Goal: Feedback & Contribution: Leave review/rating

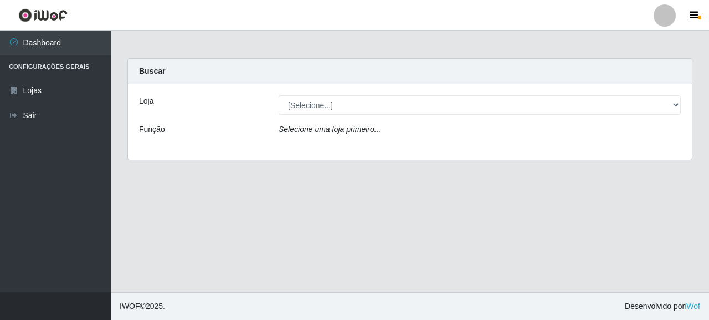
click at [313, 116] on div "Loja [Selecione...] Supermercado Queiroz - [GEOGRAPHIC_DATA] Função Selecione u…" at bounding box center [410, 121] width 564 height 75
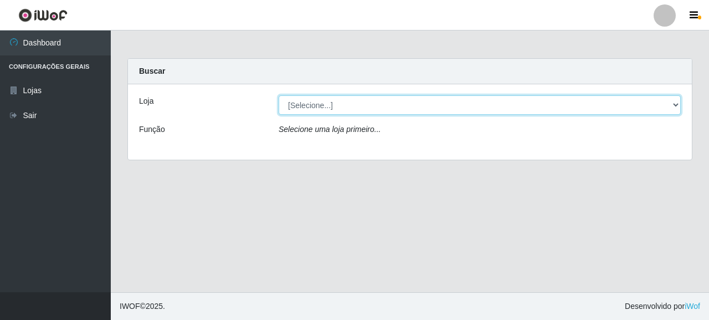
click at [330, 109] on select "[Selecione...] Supermercado Queiroz - [GEOGRAPHIC_DATA]" at bounding box center [480, 104] width 402 height 19
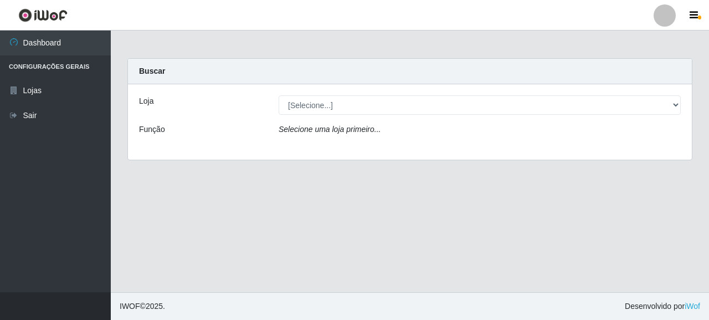
click at [352, 139] on div "Selecione uma loja primeiro..." at bounding box center [479, 132] width 419 height 16
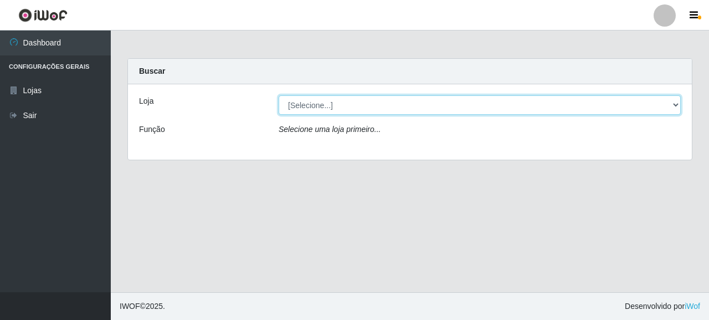
click at [368, 114] on select "[Selecione...] Supermercado Queiroz - [GEOGRAPHIC_DATA]" at bounding box center [480, 104] width 402 height 19
click at [350, 105] on select "[Selecione...] Supermercado Queiroz - [GEOGRAPHIC_DATA]" at bounding box center [480, 104] width 402 height 19
click at [377, 103] on select "[Selecione...] Supermercado Queiroz - [GEOGRAPHIC_DATA]" at bounding box center [480, 104] width 402 height 19
click at [383, 110] on select "[Selecione...] Supermercado Queiroz - [GEOGRAPHIC_DATA]" at bounding box center [480, 104] width 402 height 19
select select "496"
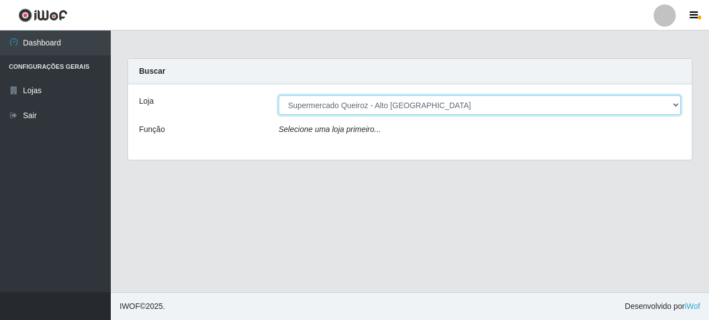
click at [279, 95] on select "[Selecione...] Supermercado Queiroz - [GEOGRAPHIC_DATA]" at bounding box center [480, 104] width 402 height 19
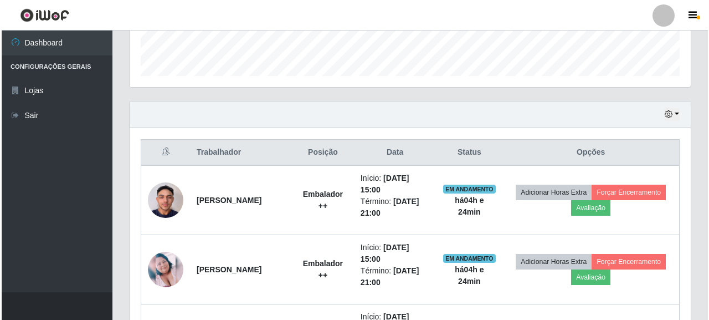
scroll to position [427, 0]
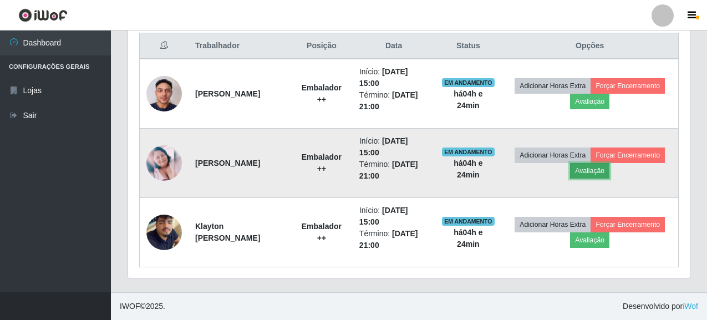
click at [609, 172] on button "Avaliação" at bounding box center [589, 171] width 39 height 16
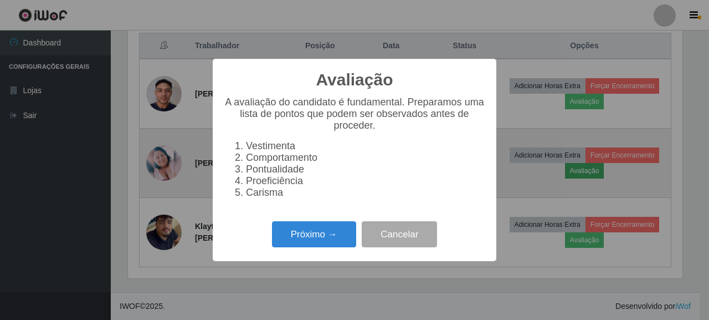
scroll to position [230, 555]
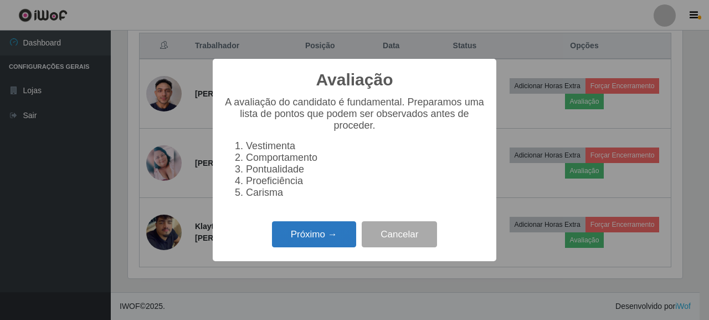
click at [330, 236] on button "Próximo →" at bounding box center [314, 234] width 84 height 26
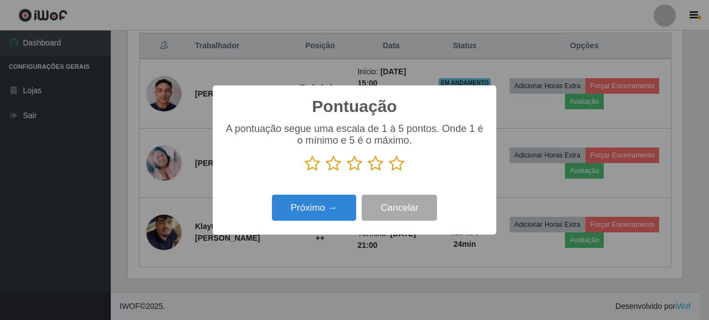
click at [330, 166] on icon at bounding box center [334, 163] width 16 height 17
click at [326, 172] on input "radio" at bounding box center [326, 172] width 0 height 0
click at [316, 167] on icon at bounding box center [313, 163] width 16 height 17
click at [305, 172] on input "radio" at bounding box center [305, 172] width 0 height 0
click at [317, 206] on button "Próximo →" at bounding box center [314, 208] width 84 height 26
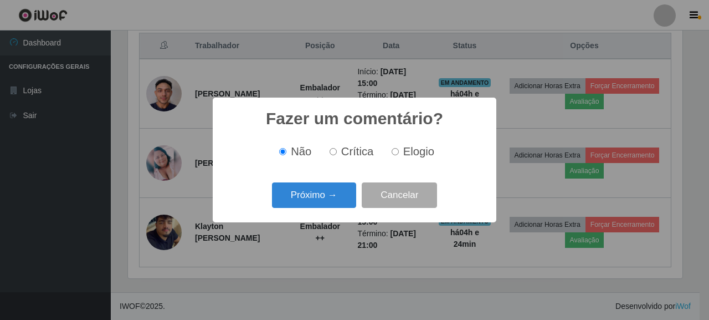
click at [354, 156] on span "Crítica" at bounding box center [357, 151] width 33 height 12
click at [337, 155] on input "Crítica" at bounding box center [333, 151] width 7 height 7
radio input "true"
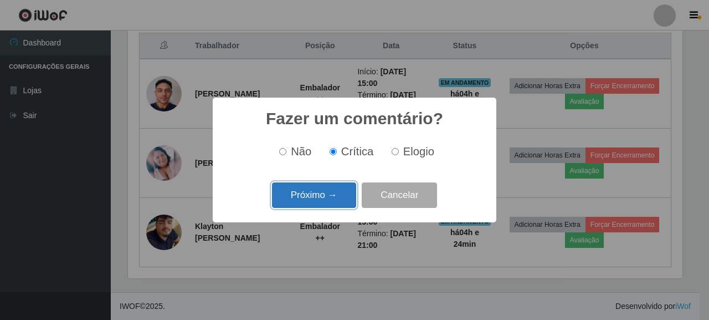
click at [331, 205] on button "Próximo →" at bounding box center [314, 195] width 84 height 26
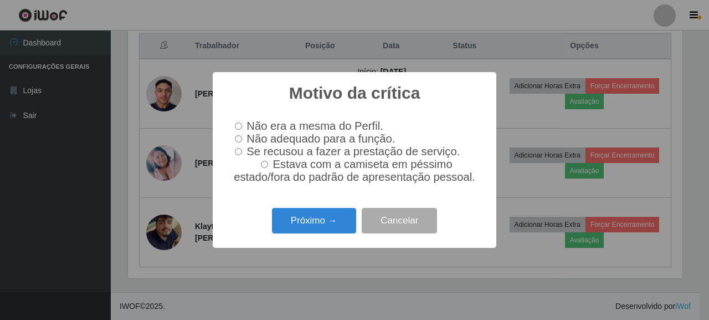
click at [239, 140] on input "Não adequado para a função." at bounding box center [238, 138] width 7 height 7
radio input "true"
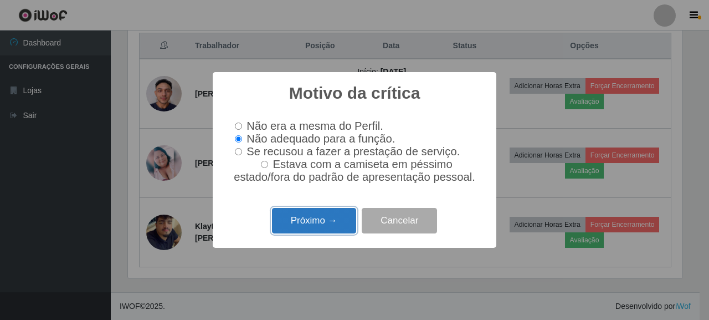
click at [333, 222] on button "Próximo →" at bounding box center [314, 221] width 84 height 26
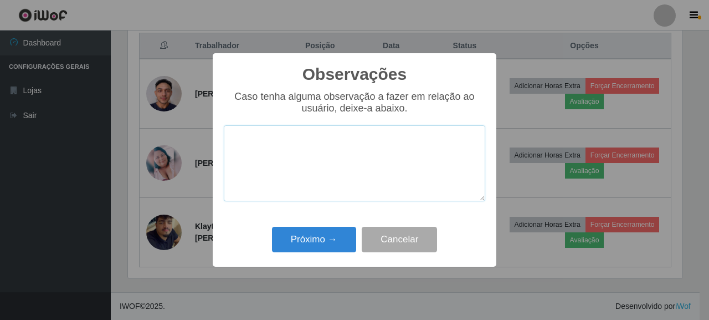
click at [276, 135] on textarea at bounding box center [355, 163] width 262 height 76
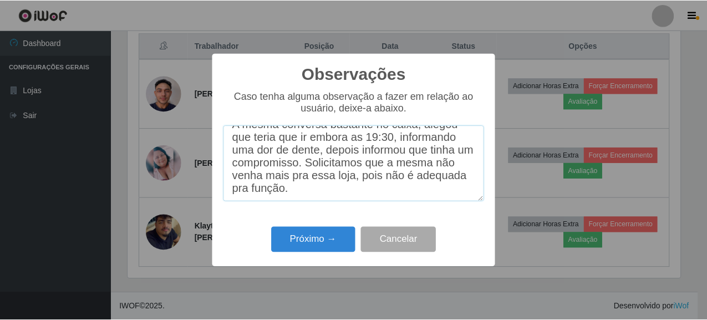
scroll to position [32, 0]
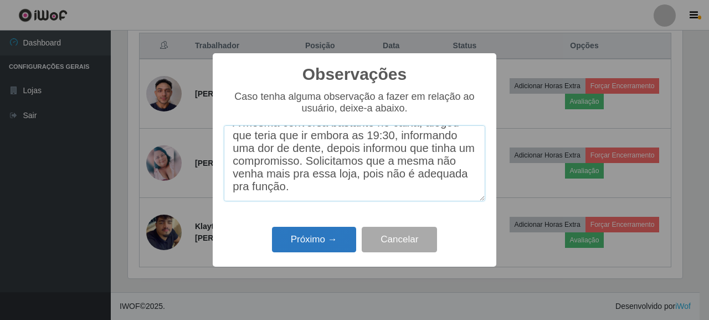
type textarea "A mesma conversa bastante no caixa, alegou que teria que ir embora as 19:30, in…"
click at [319, 239] on button "Próximo →" at bounding box center [314, 240] width 84 height 26
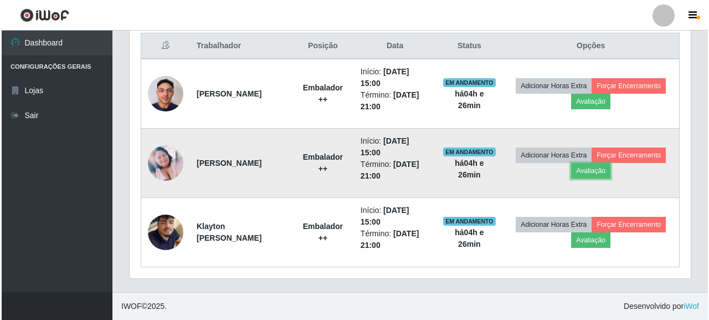
scroll to position [230, 561]
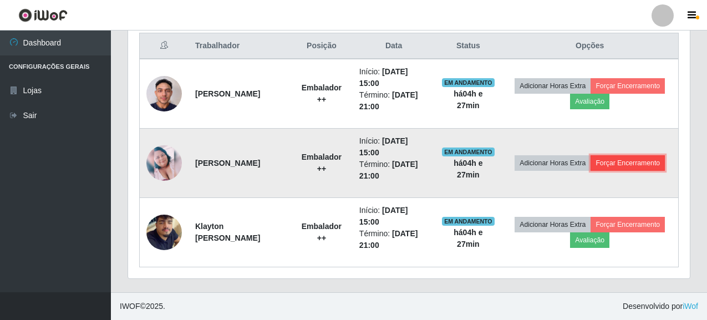
click at [616, 168] on button "Forçar Encerramento" at bounding box center [627, 163] width 74 height 16
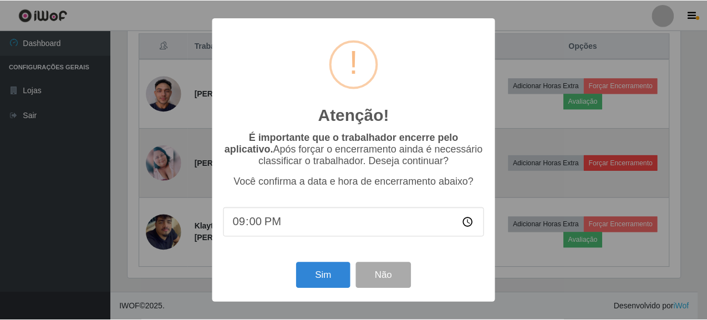
scroll to position [230, 555]
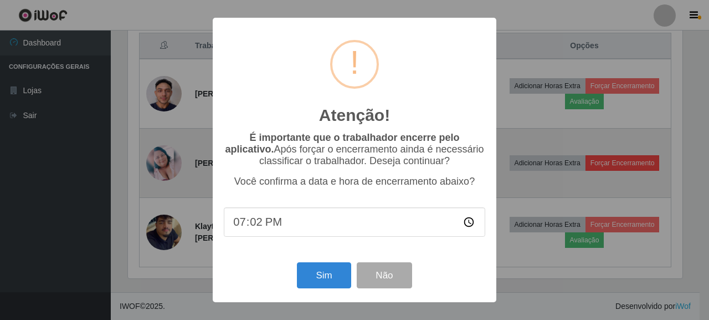
type input "19:27"
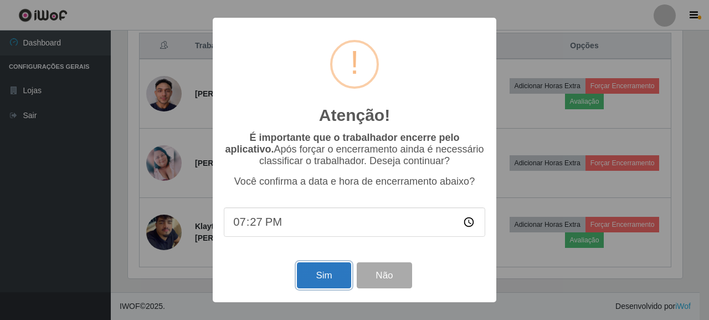
click at [324, 282] on button "Sim" at bounding box center [324, 275] width 54 height 26
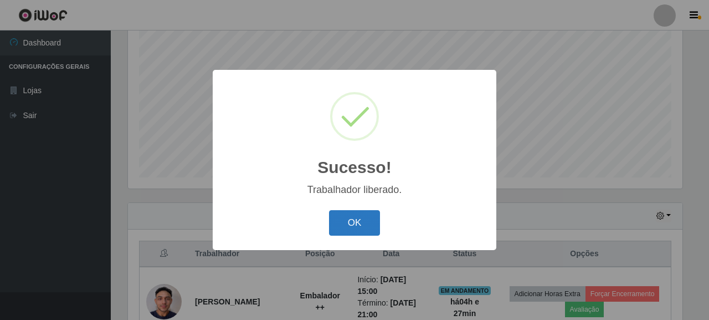
click at [350, 217] on button "OK" at bounding box center [355, 223] width 52 height 26
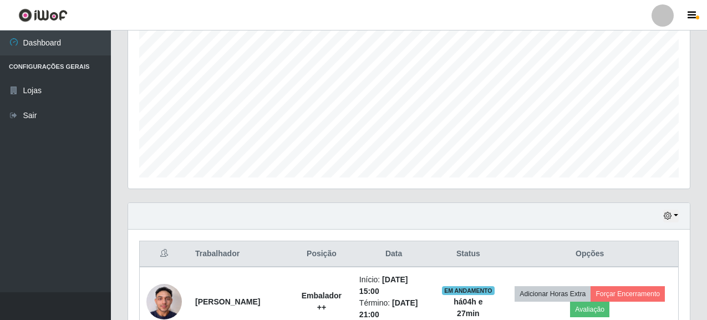
scroll to position [230, 561]
